Goal: Transaction & Acquisition: Purchase product/service

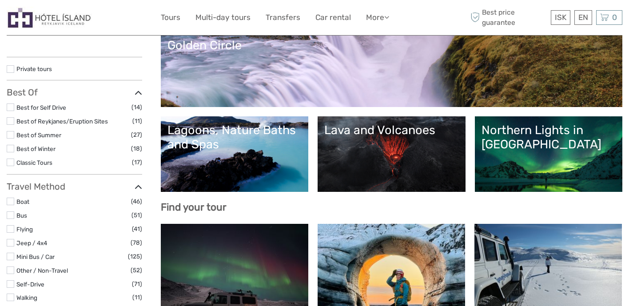
scroll to position [97, 0]
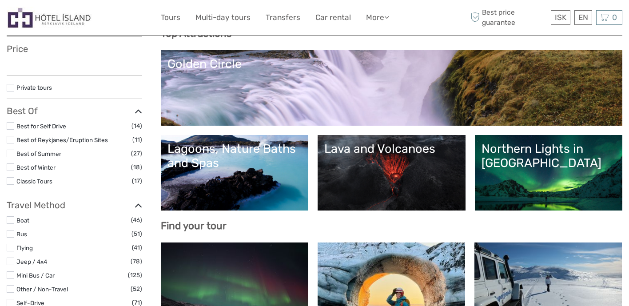
select select
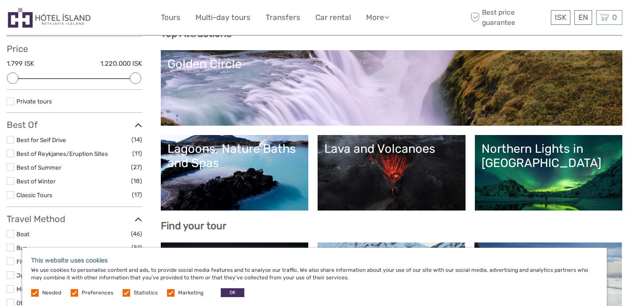
scroll to position [0, 0]
click at [594, 231] on h3 "Find your tour" at bounding box center [392, 226] width 462 height 12
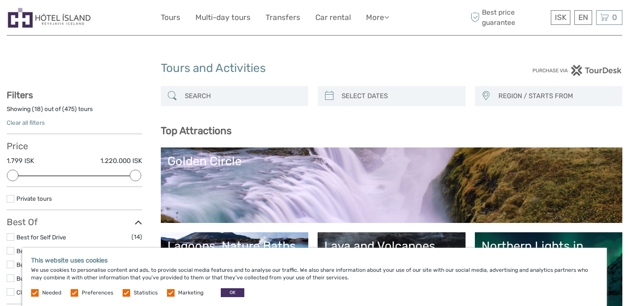
click at [367, 96] on input "search" at bounding box center [399, 96] width 123 height 16
type input "03/09/2025"
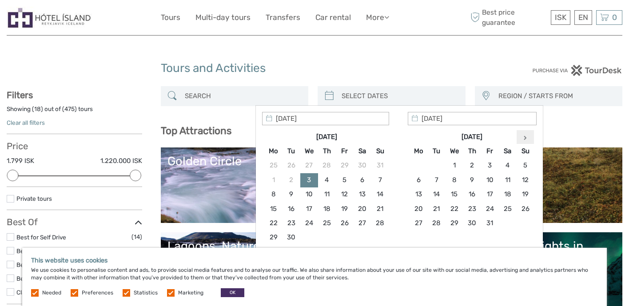
click at [527, 138] on icon at bounding box center [525, 137] width 3 height 4
type input "29/12/2025"
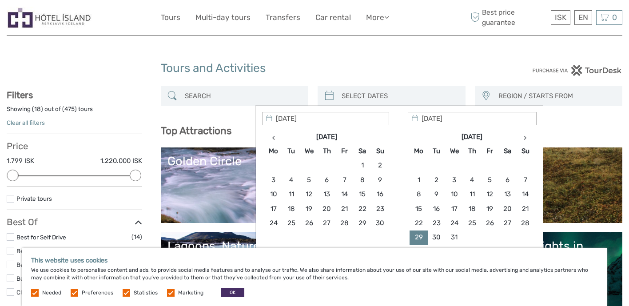
click at [222, 101] on input "search" at bounding box center [242, 96] width 123 height 16
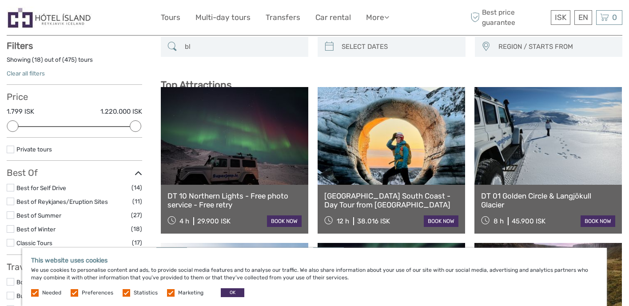
scroll to position [50, 0]
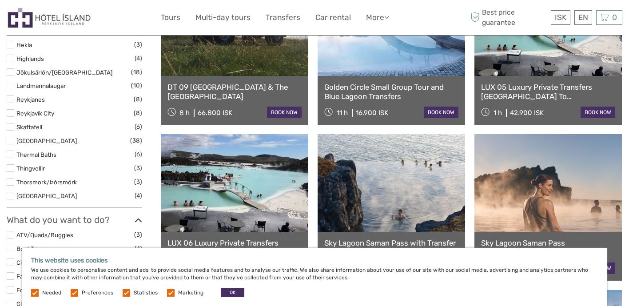
scroll to position [474, 0]
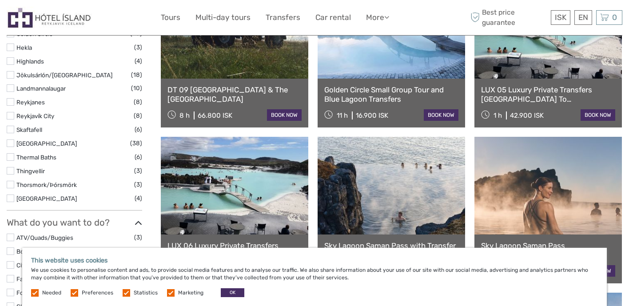
type input "blue lagoon"
click at [14, 158] on label at bounding box center [11, 157] width 8 height 8
click at [0, 0] on input "checkbox" at bounding box center [0, 0] width 0 height 0
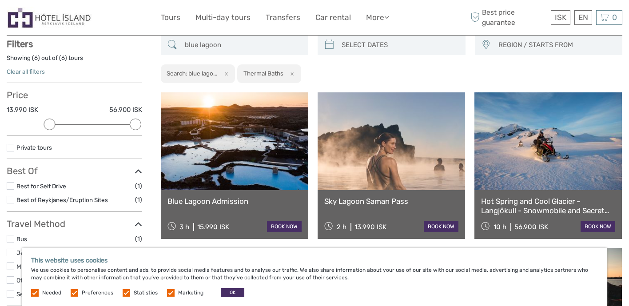
scroll to position [50, 0]
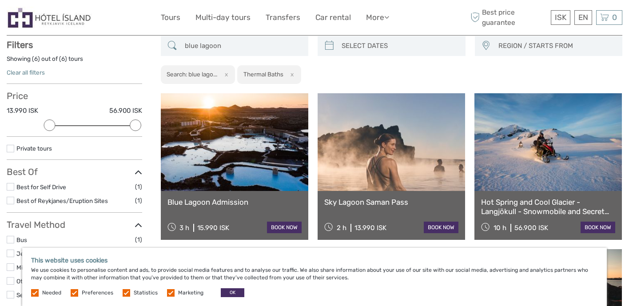
click at [215, 157] on link at bounding box center [234, 142] width 147 height 98
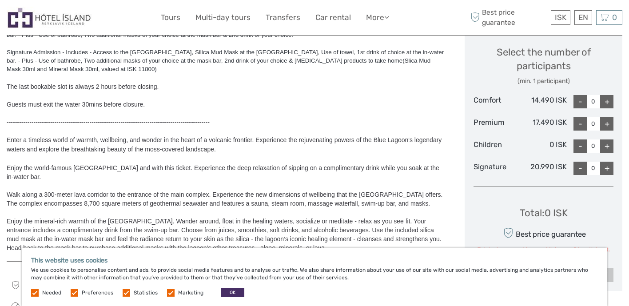
scroll to position [381, 0]
click at [611, 127] on div "+" at bounding box center [606, 124] width 13 height 13
type input "2"
click at [608, 146] on div "+" at bounding box center [606, 146] width 13 height 13
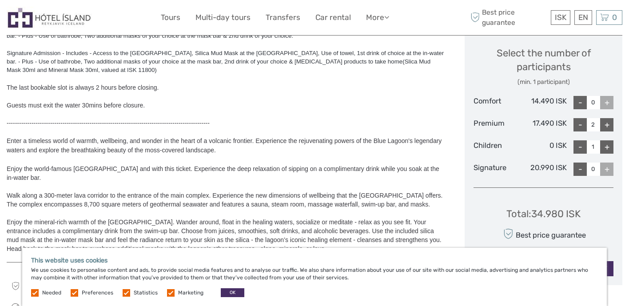
click at [608, 146] on div "+" at bounding box center [606, 146] width 13 height 13
type input "2"
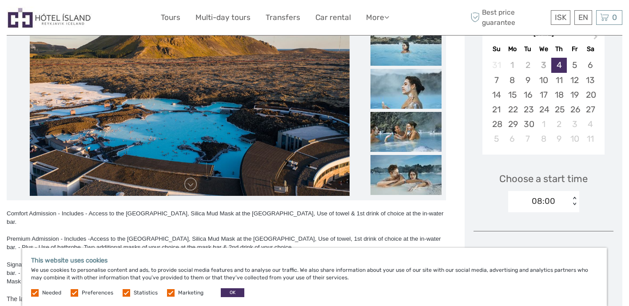
scroll to position [143, 0]
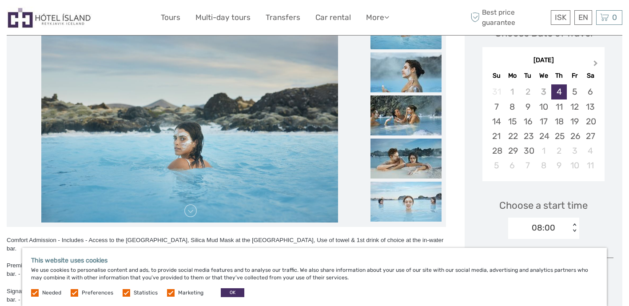
click at [596, 63] on span "Next Month" at bounding box center [596, 65] width 0 height 13
click at [514, 151] on div "29" at bounding box center [513, 150] width 16 height 15
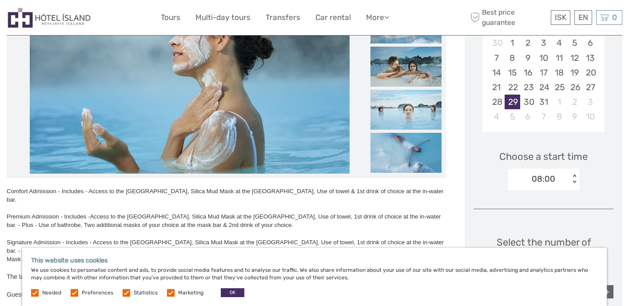
scroll to position [191, 0]
click at [575, 177] on div "< >" at bounding box center [574, 179] width 8 height 9
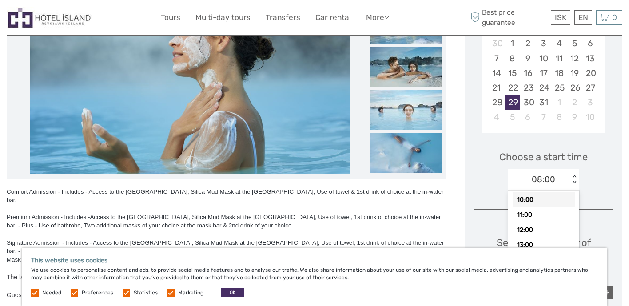
scroll to position [43, 0]
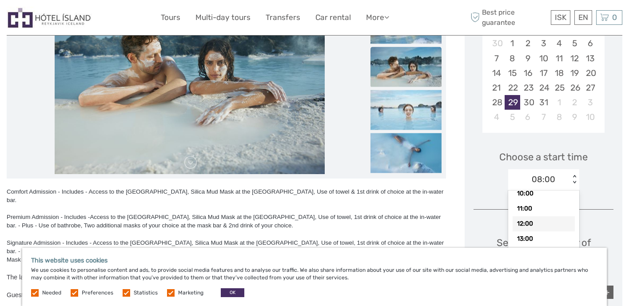
click at [538, 223] on div "12:00" at bounding box center [544, 223] width 62 height 15
click at [500, 203] on div "Choose Date of Travel December 2025 Previous Month Next Month December 2025 Su …" at bounding box center [544, 218] width 158 height 525
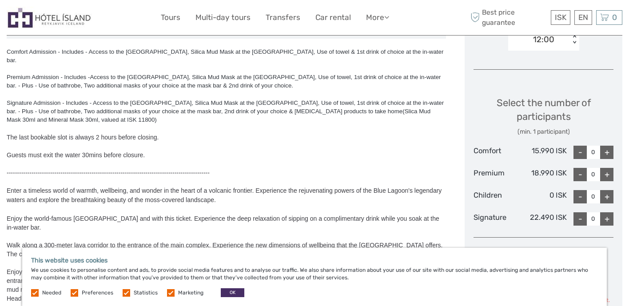
scroll to position [339, 0]
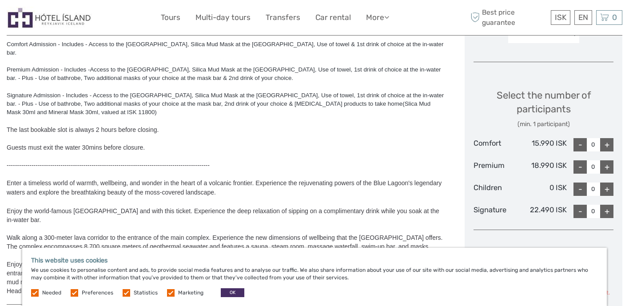
click at [609, 168] on div "+" at bounding box center [606, 166] width 13 height 13
type input "2"
click at [606, 191] on div "+" at bounding box center [606, 189] width 13 height 13
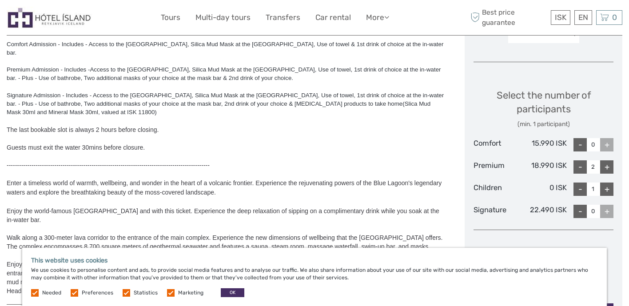
type input "2"
click at [231, 292] on button "OK" at bounding box center [233, 292] width 24 height 9
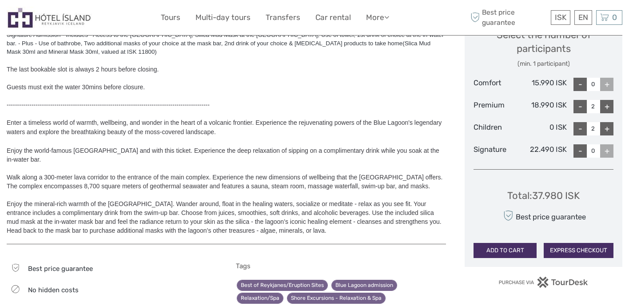
scroll to position [404, 0]
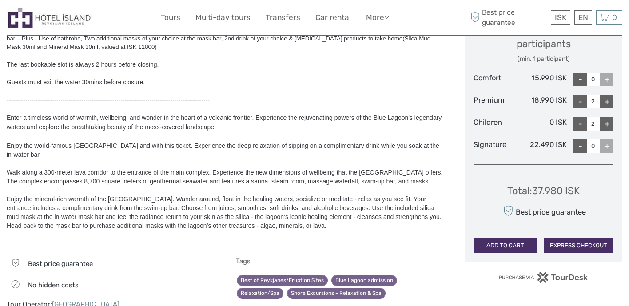
click at [506, 243] on button "ADD TO CART" at bounding box center [505, 245] width 63 height 15
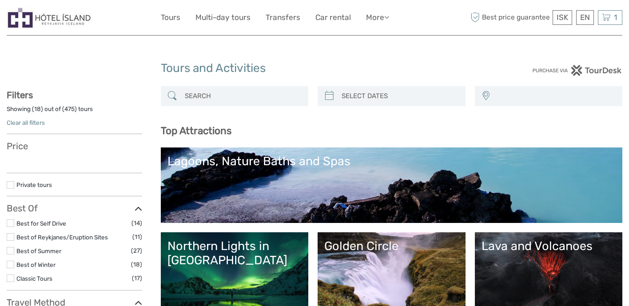
select select
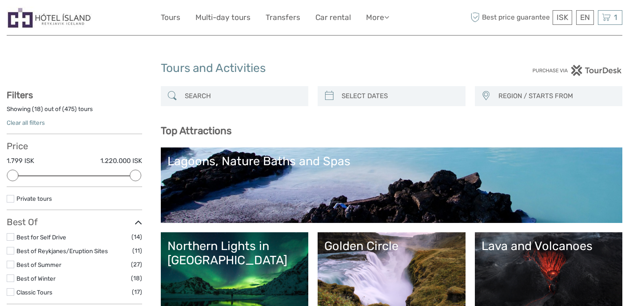
click at [240, 164] on div "Lagoons, Nature Baths and Spas" at bounding box center [391, 161] width 449 height 14
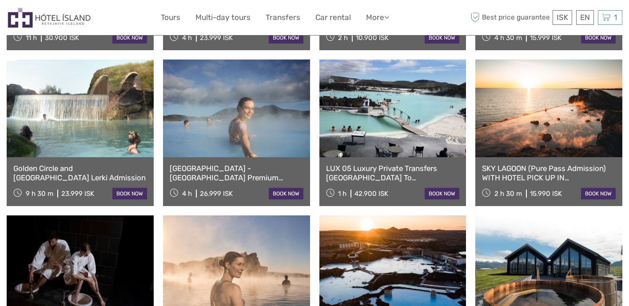
scroll to position [505, 0]
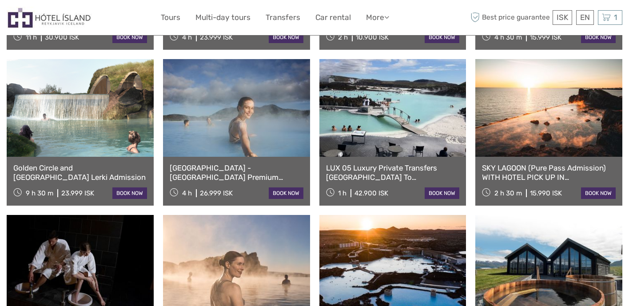
click at [228, 157] on link at bounding box center [236, 108] width 147 height 98
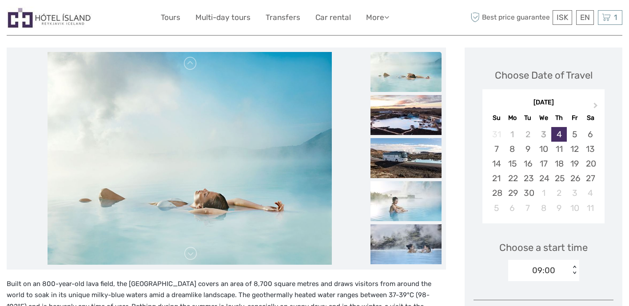
scroll to position [99, 0]
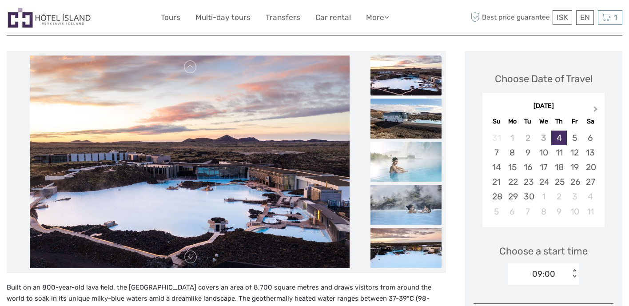
click at [596, 110] on span "Next Month" at bounding box center [596, 110] width 0 height 13
click at [516, 196] on div "29" at bounding box center [513, 196] width 16 height 15
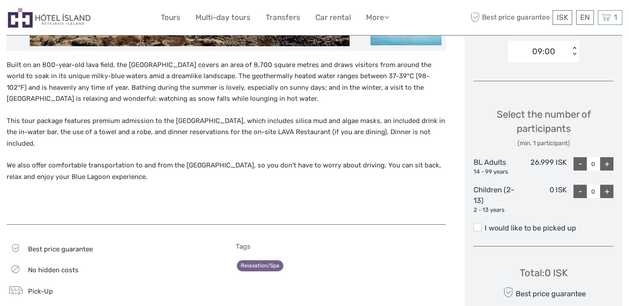
scroll to position [322, 0]
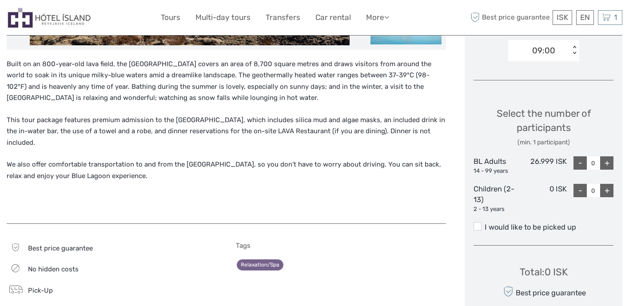
click at [606, 195] on div "+" at bounding box center [606, 190] width 13 height 13
type input "2"
click at [608, 163] on div "+" at bounding box center [606, 162] width 13 height 13
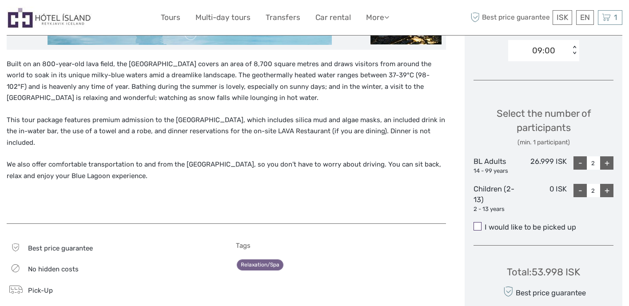
click at [481, 227] on span at bounding box center [478, 226] width 8 height 8
click at [485, 224] on input "I would like to be picked up" at bounding box center [485, 224] width 0 height 0
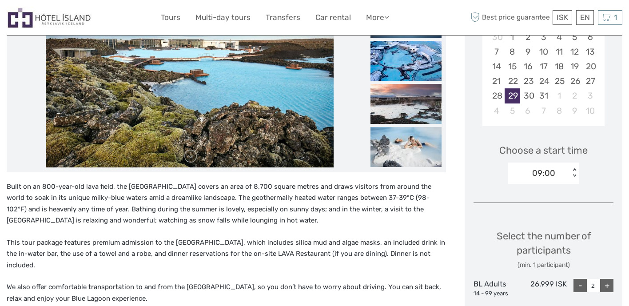
scroll to position [182, 0]
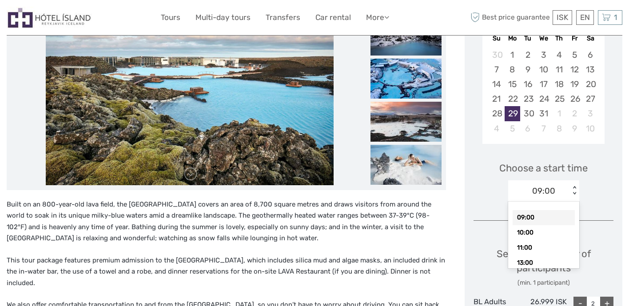
click at [574, 188] on div "< >" at bounding box center [574, 190] width 8 height 9
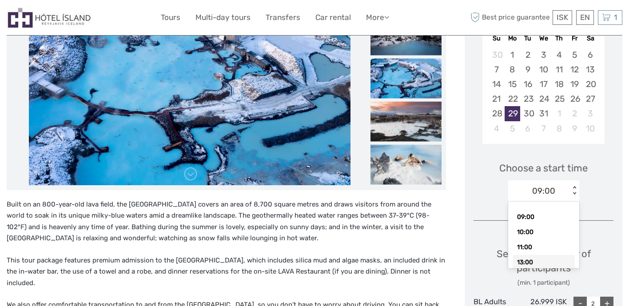
click at [537, 262] on div "13:00" at bounding box center [544, 262] width 62 height 15
type input "0"
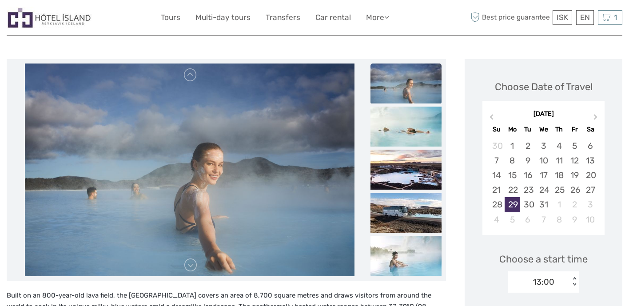
scroll to position [97, 0]
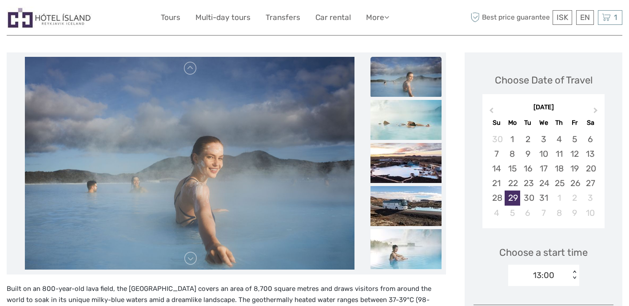
click at [575, 271] on div "option 13:00, selected. Select is focused , press Down to open the menu, 13:00 …" at bounding box center [543, 275] width 71 height 21
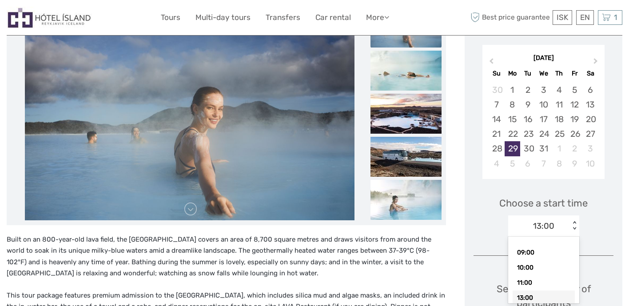
scroll to position [147, 0]
click at [541, 280] on div "11:00" at bounding box center [544, 282] width 62 height 15
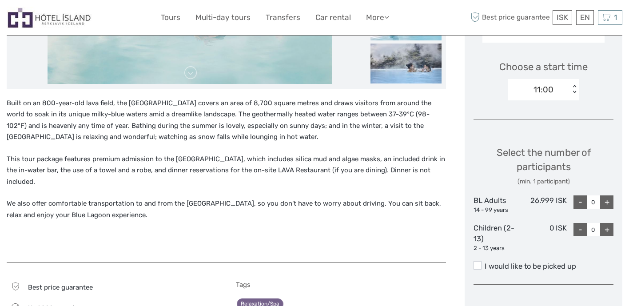
scroll to position [282, 0]
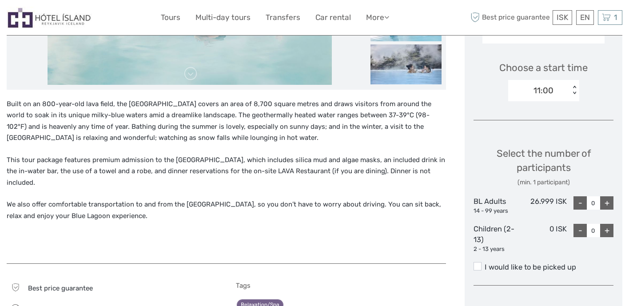
click at [608, 202] on div "+" at bounding box center [606, 202] width 13 height 13
type input "2"
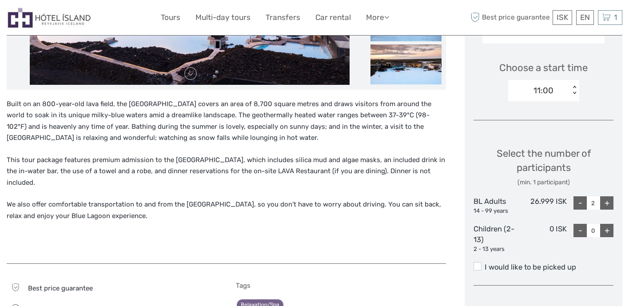
click at [606, 232] on div "+" at bounding box center [606, 230] width 13 height 13
type input "2"
click at [480, 267] on span at bounding box center [478, 266] width 8 height 8
click at [485, 264] on input "I would like to be picked up" at bounding box center [485, 264] width 0 height 0
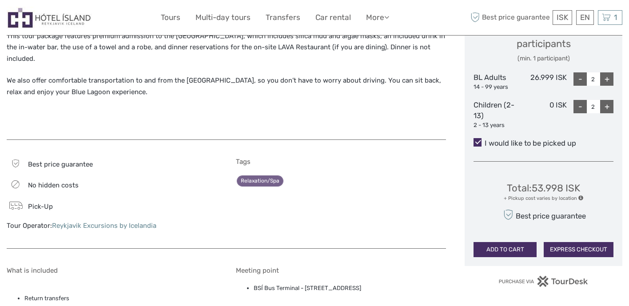
scroll to position [414, 0]
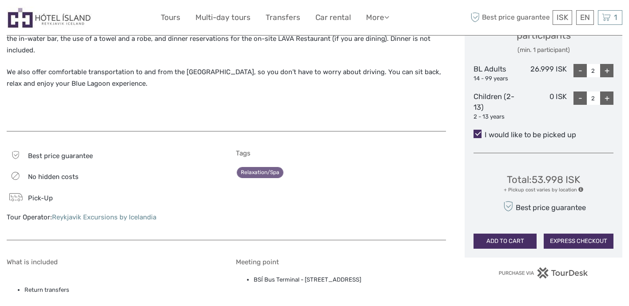
click at [505, 238] on button "ADD TO CART" at bounding box center [505, 241] width 63 height 15
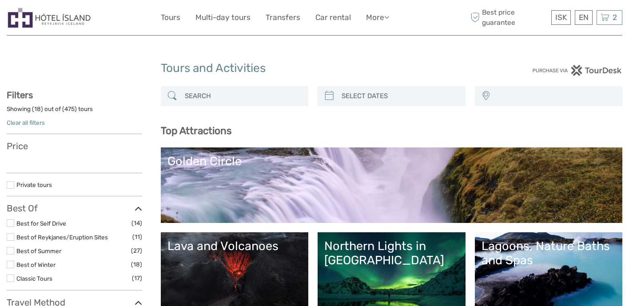
select select
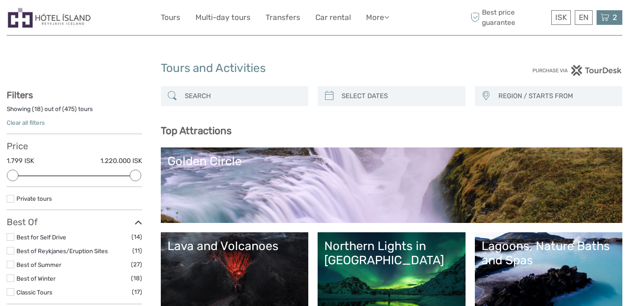
click at [608, 15] on icon at bounding box center [605, 17] width 9 height 11
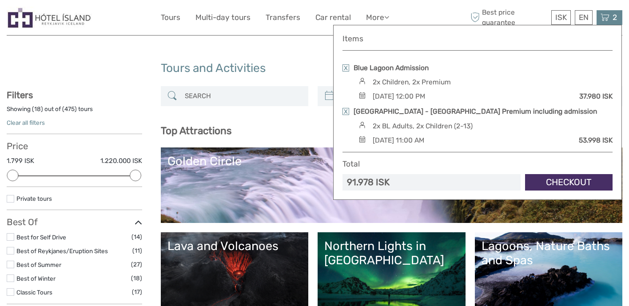
click at [346, 66] on link at bounding box center [346, 67] width 7 height 7
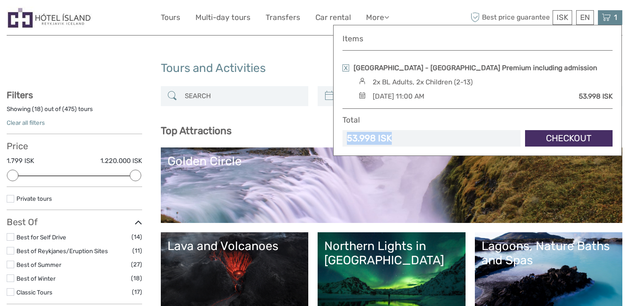
drag, startPoint x: 394, startPoint y: 140, endPoint x: 347, endPoint y: 141, distance: 46.7
click at [347, 141] on div "53.998 ISK" at bounding box center [432, 138] width 178 height 16
copy div "53.998 ISK"
click at [563, 137] on link "Checkout" at bounding box center [569, 138] width 88 height 16
